Goal: Entertainment & Leisure: Browse casually

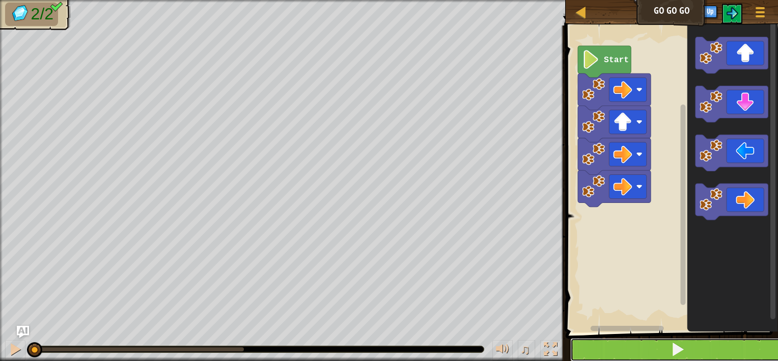
click at [693, 348] on button at bounding box center [678, 349] width 215 height 23
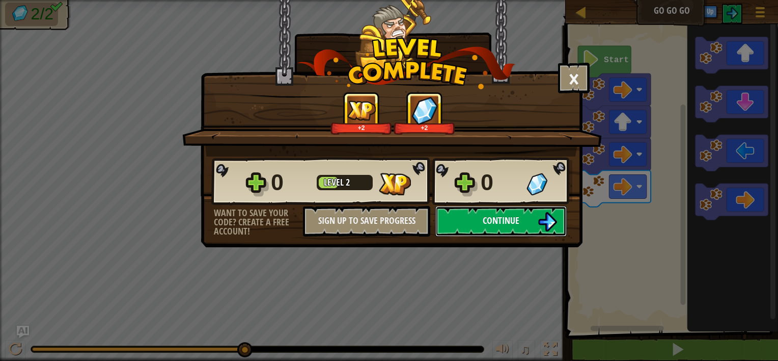
click at [544, 229] on img at bounding box center [547, 221] width 19 height 19
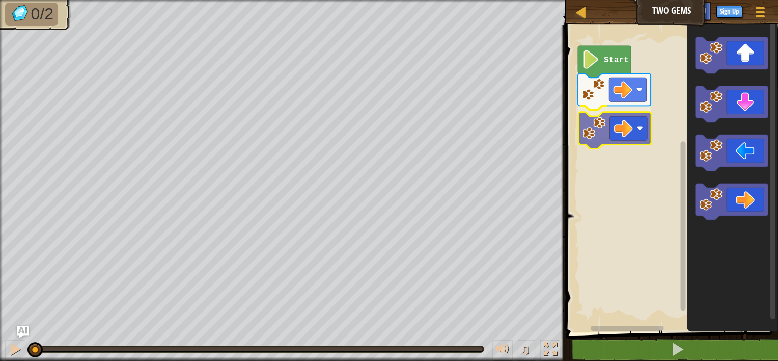
click at [629, 139] on div "Start" at bounding box center [670, 176] width 215 height 312
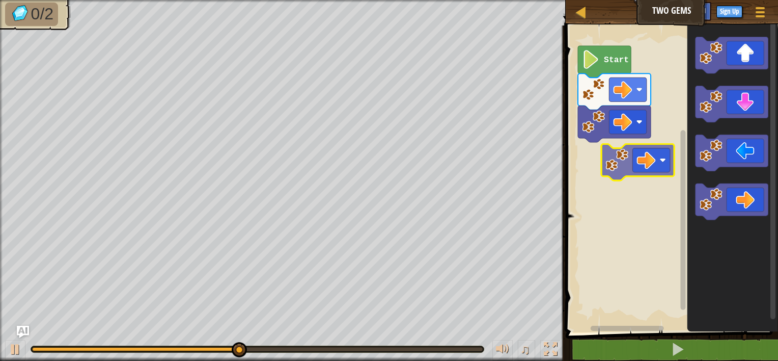
click at [607, 148] on div "Start" at bounding box center [670, 176] width 215 height 312
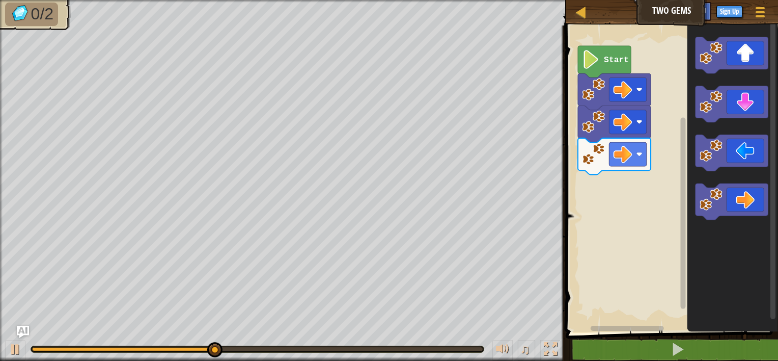
click at [646, 140] on div "Start" at bounding box center [670, 176] width 215 height 312
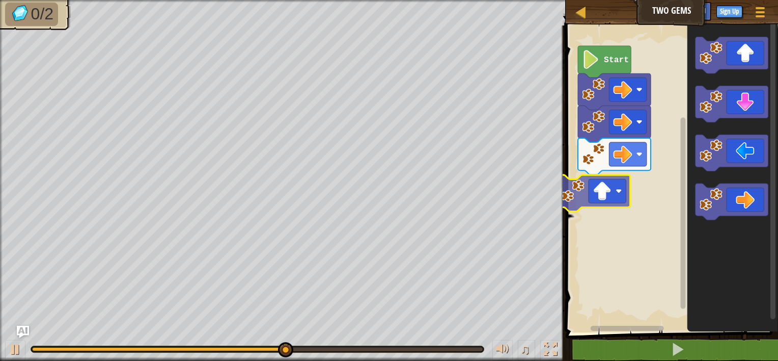
click at [623, 191] on div "Start" at bounding box center [670, 176] width 215 height 312
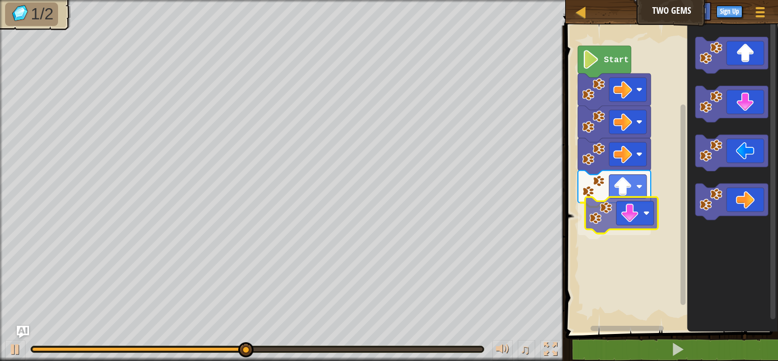
click at [618, 227] on div "Start" at bounding box center [670, 176] width 215 height 312
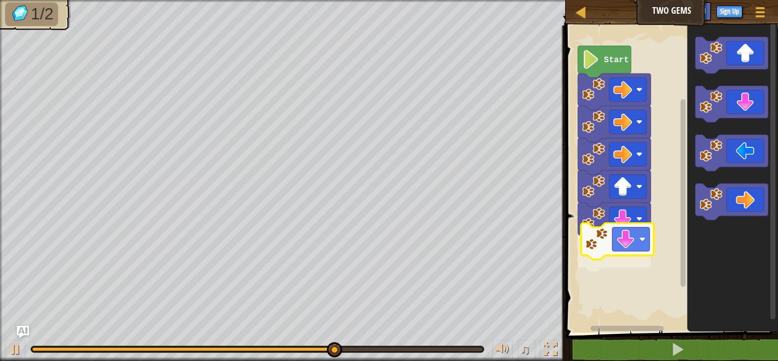
click at [644, 239] on div "Start" at bounding box center [670, 176] width 215 height 312
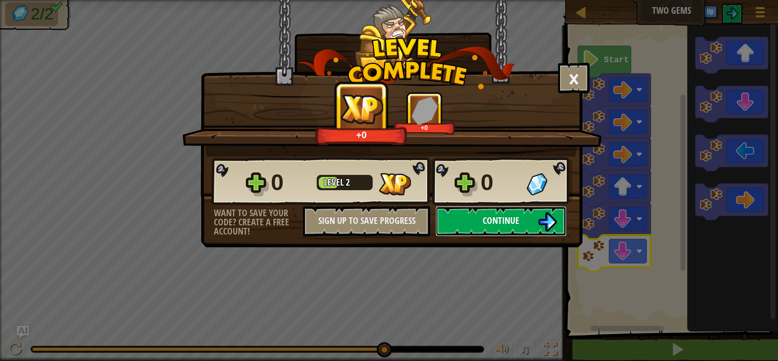
click at [502, 220] on span "Continue" at bounding box center [501, 220] width 37 height 13
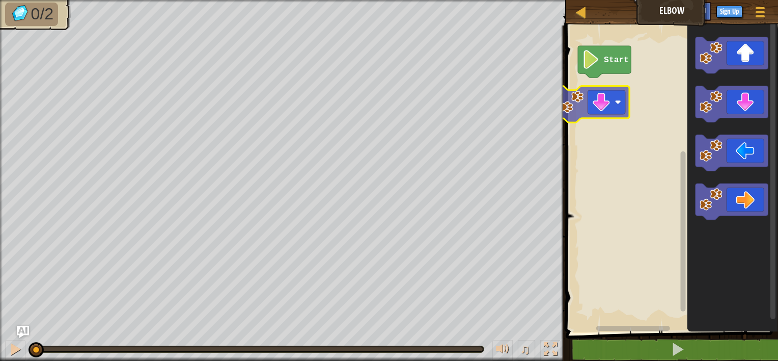
click at [603, 102] on div "Start" at bounding box center [670, 176] width 215 height 312
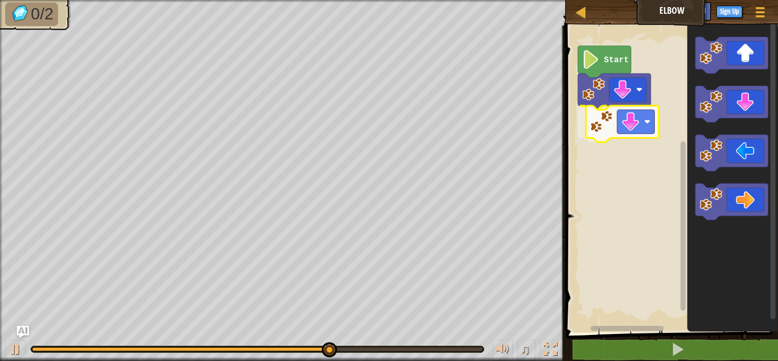
click at [642, 137] on div "Start" at bounding box center [670, 176] width 215 height 312
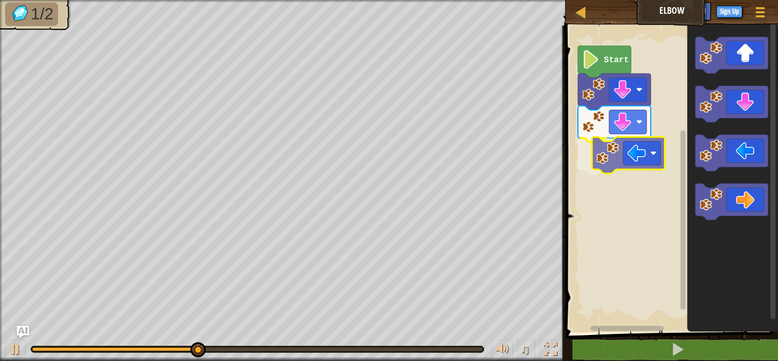
click at [650, 177] on div "Start" at bounding box center [670, 176] width 215 height 312
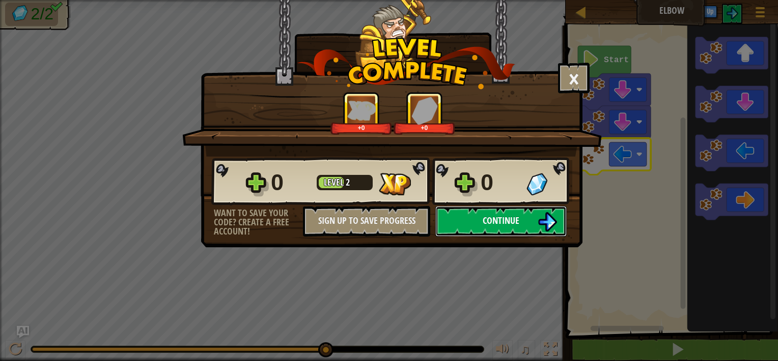
click at [516, 225] on span "Continue" at bounding box center [501, 220] width 37 height 13
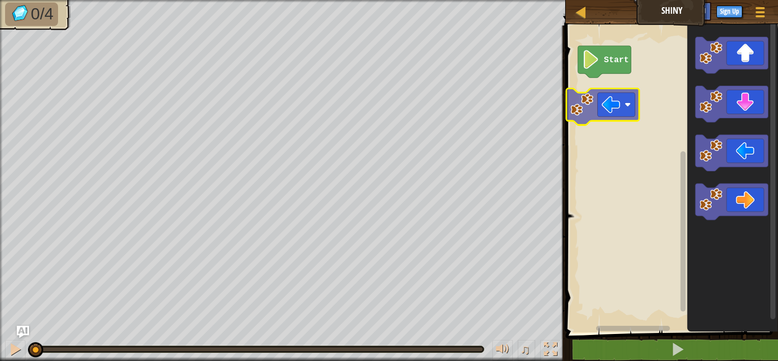
click at [607, 100] on div "Start" at bounding box center [670, 176] width 215 height 312
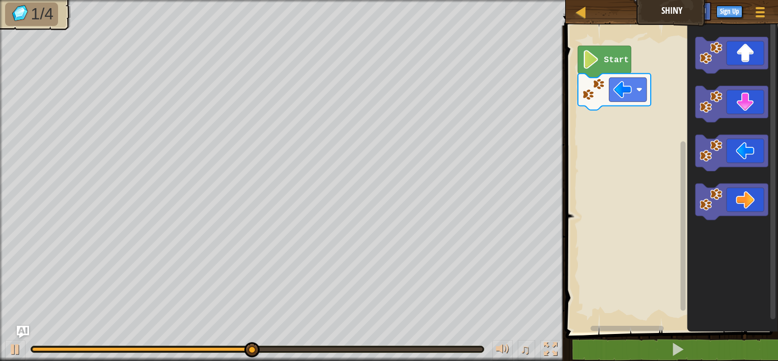
click at [521, 169] on div "Map Shiny Game Menu Sign Up Ask AI 1 הההההההההההההההההההההההההההההההההההההההההה…" at bounding box center [389, 180] width 778 height 361
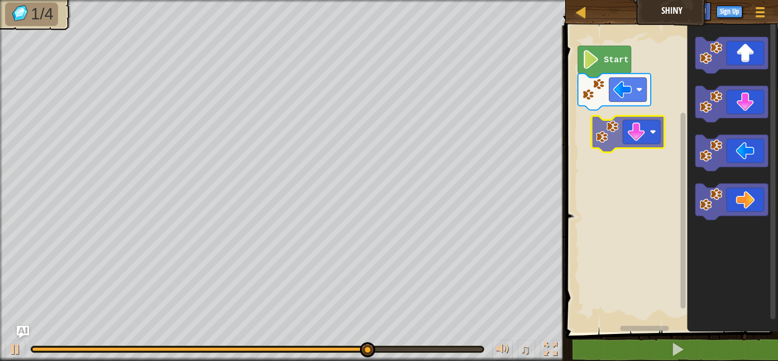
click at [651, 143] on div "Start" at bounding box center [670, 176] width 215 height 312
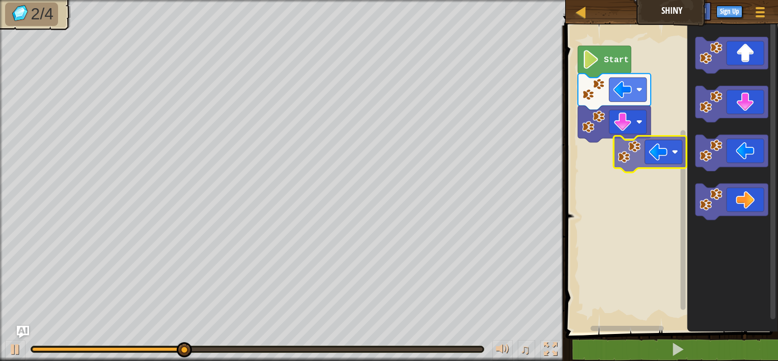
click at [671, 157] on div "Start" at bounding box center [670, 176] width 215 height 312
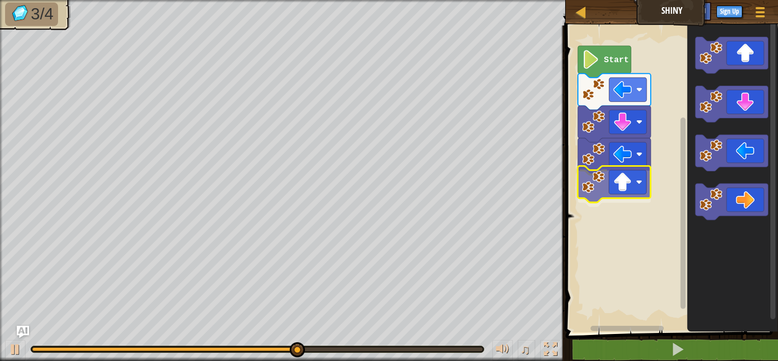
click at [636, 193] on div "Start" at bounding box center [670, 176] width 215 height 312
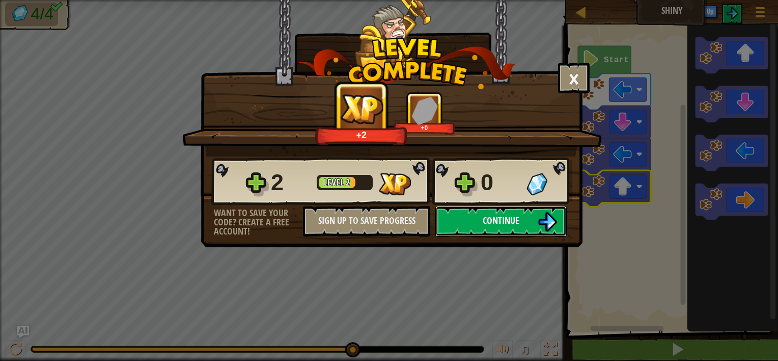
click at [519, 220] on span "Continue" at bounding box center [501, 220] width 37 height 13
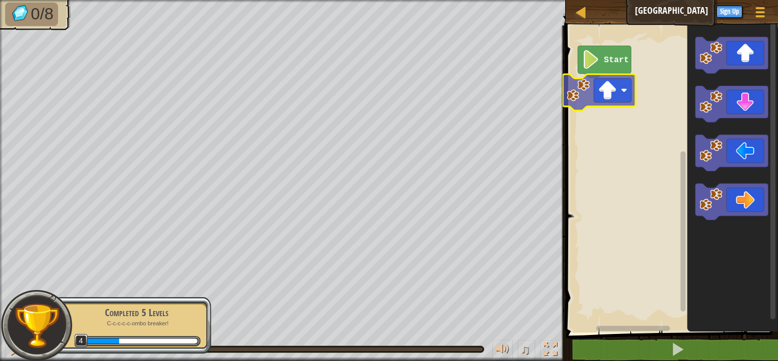
click at [600, 93] on div "Start" at bounding box center [670, 176] width 215 height 312
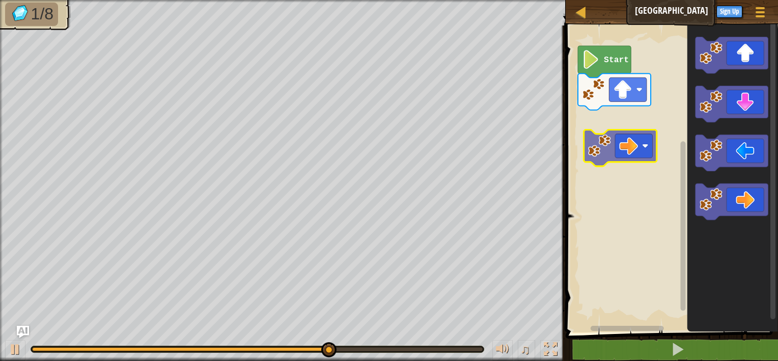
click at [622, 144] on div "Start" at bounding box center [670, 176] width 215 height 312
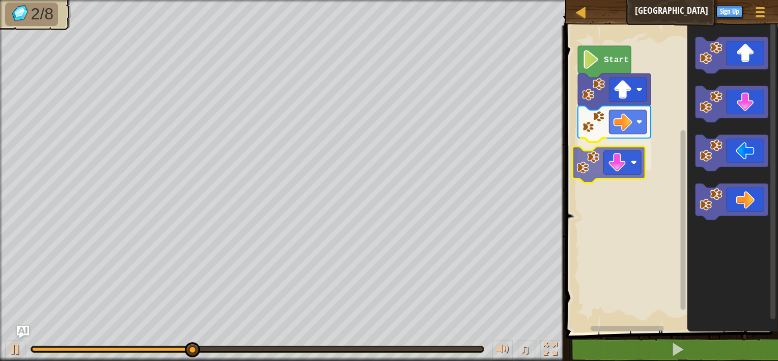
click at [630, 167] on div "Start" at bounding box center [670, 176] width 215 height 312
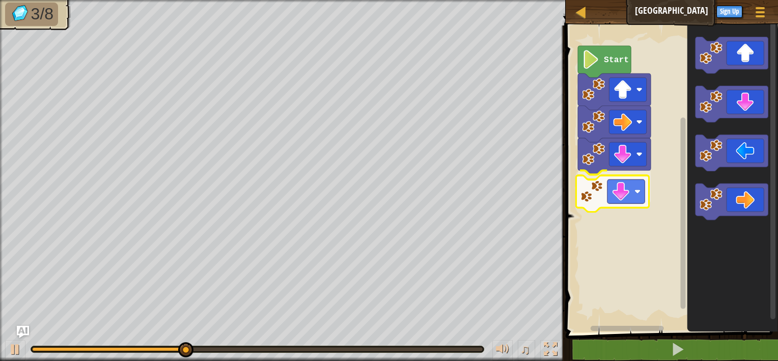
click at [635, 196] on div "Start" at bounding box center [670, 176] width 215 height 312
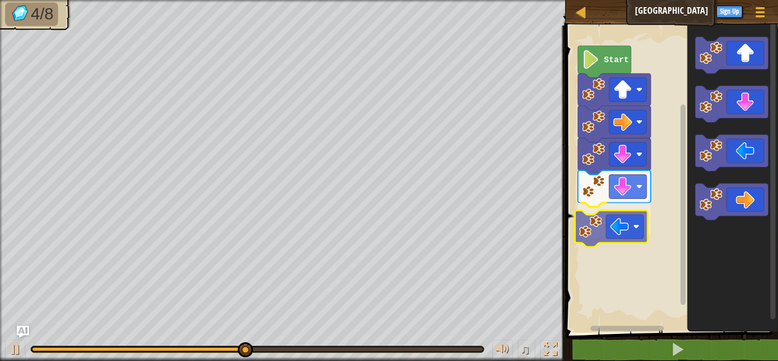
click at [625, 242] on div "Start" at bounding box center [670, 176] width 215 height 312
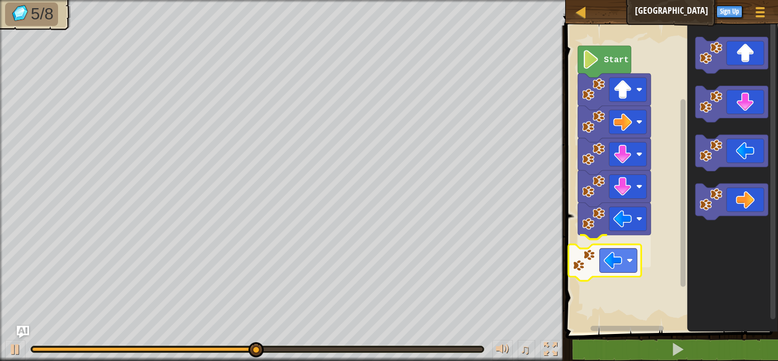
click at [618, 272] on div "Start" at bounding box center [670, 176] width 215 height 312
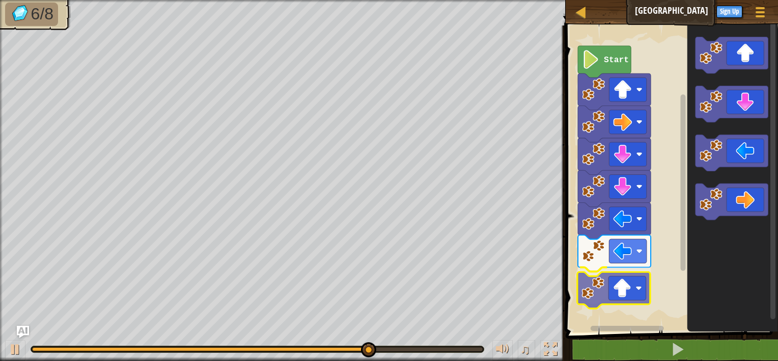
click at [634, 306] on div "Start" at bounding box center [670, 176] width 215 height 312
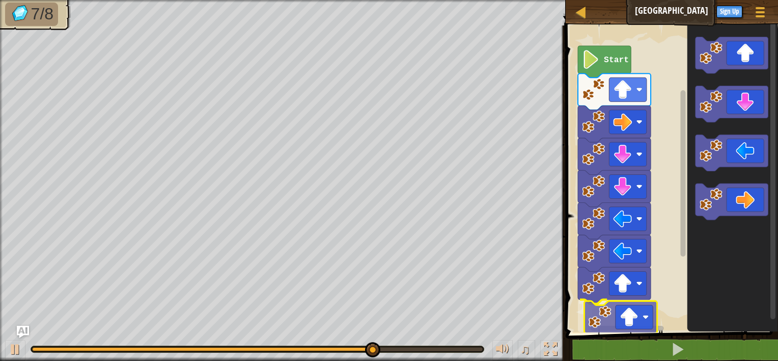
click at [638, 325] on div "Start" at bounding box center [670, 176] width 215 height 312
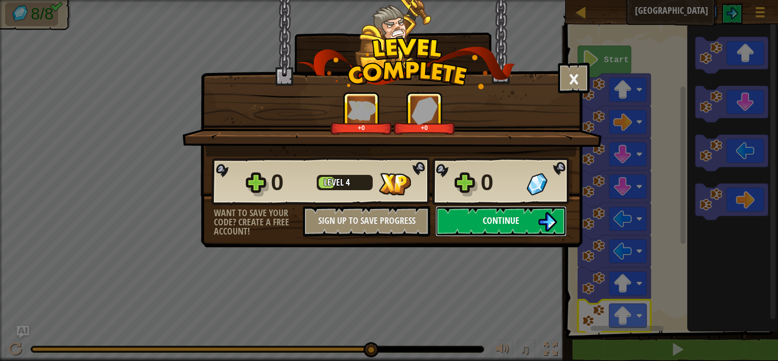
click at [523, 219] on button "Continue" at bounding box center [501, 221] width 131 height 31
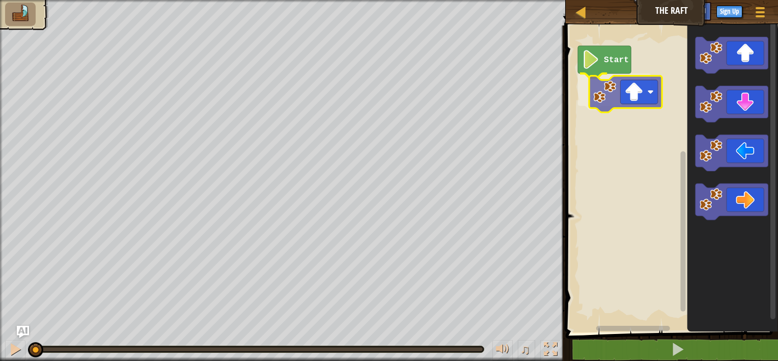
click at [619, 106] on div "Start" at bounding box center [670, 176] width 215 height 312
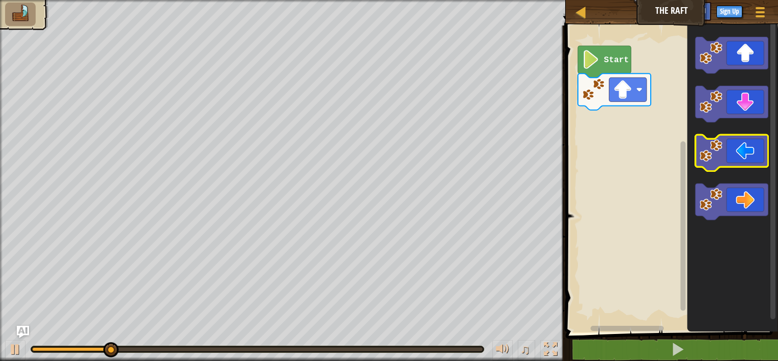
click at [754, 154] on icon "Blockly Workspace" at bounding box center [732, 153] width 73 height 37
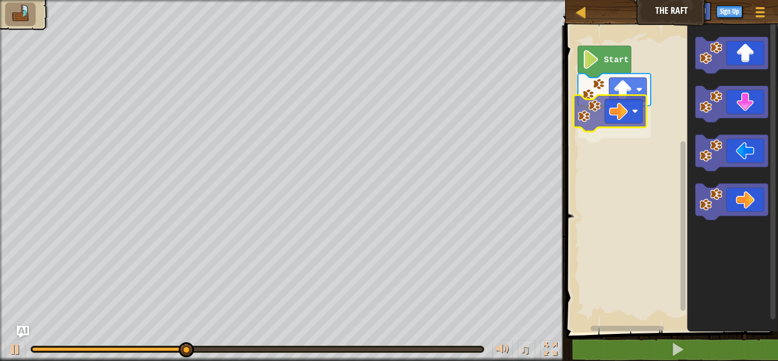
click at [595, 111] on div "Start" at bounding box center [670, 176] width 215 height 312
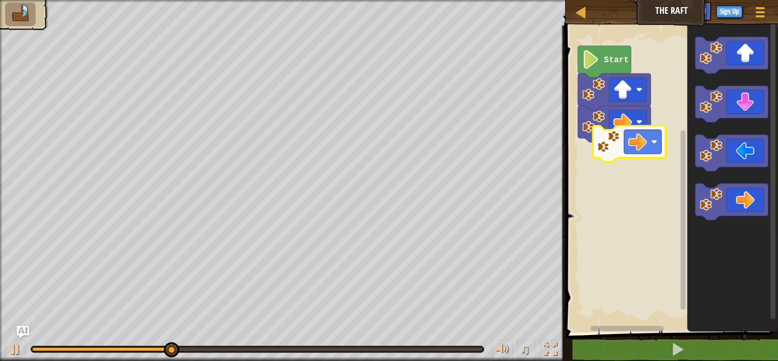
click at [617, 147] on div "Start" at bounding box center [670, 176] width 215 height 312
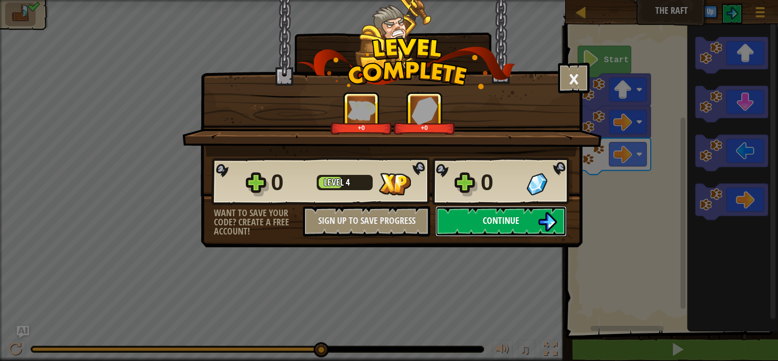
click at [548, 221] on img at bounding box center [547, 221] width 19 height 19
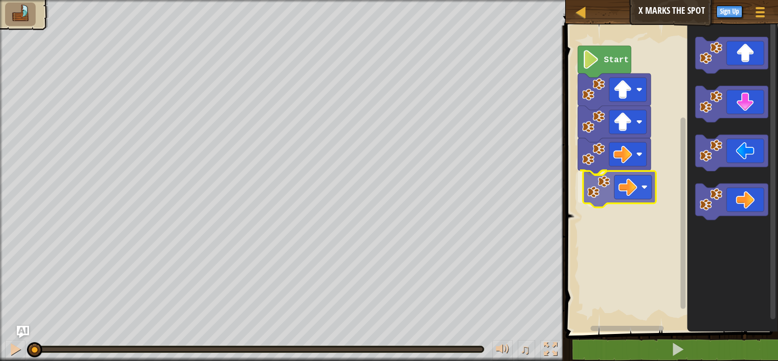
click at [637, 190] on div "Start" at bounding box center [670, 176] width 215 height 312
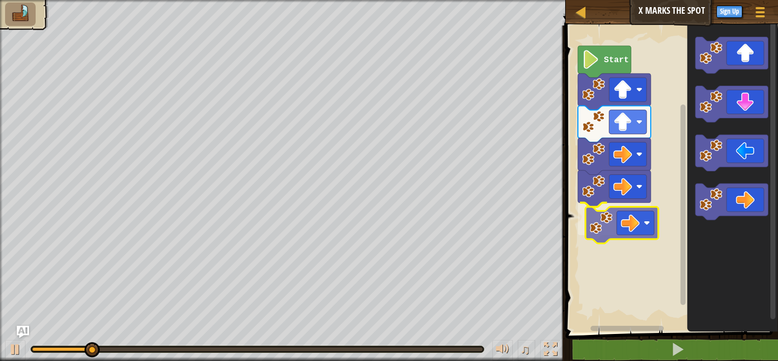
click at [603, 233] on div "Start" at bounding box center [670, 176] width 215 height 312
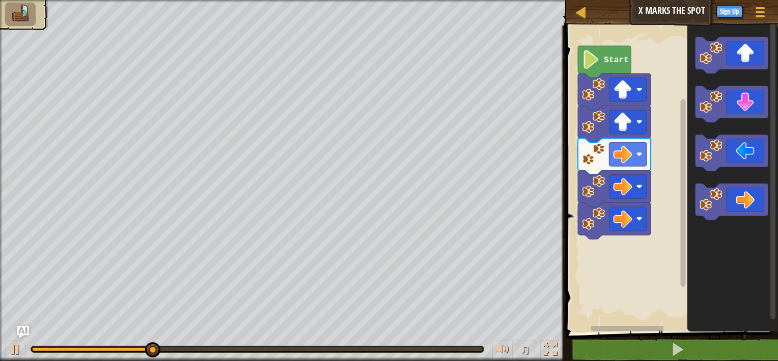
click at [676, 244] on div "Start" at bounding box center [670, 176] width 215 height 312
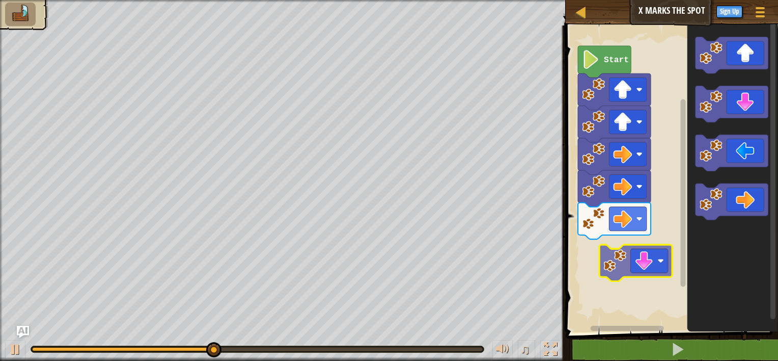
click at [632, 261] on div "Start" at bounding box center [670, 176] width 215 height 312
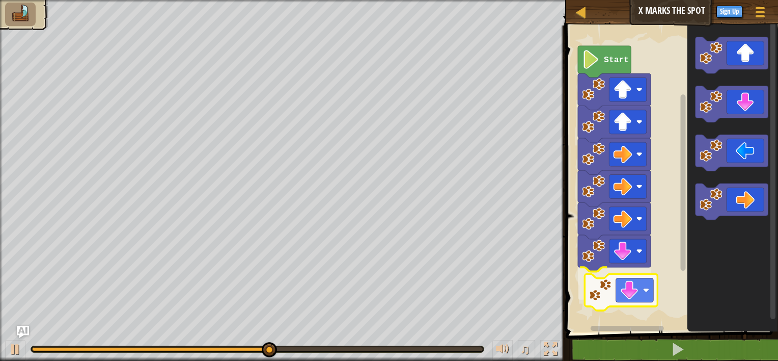
click at [632, 294] on div "Start" at bounding box center [670, 176] width 215 height 312
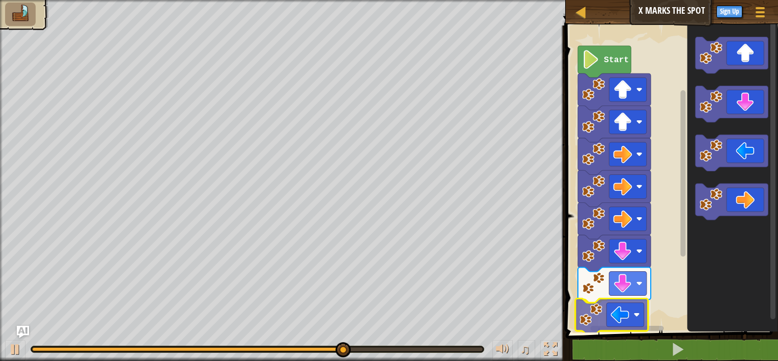
click at [615, 329] on div "Start" at bounding box center [670, 176] width 215 height 312
